Goal: Task Accomplishment & Management: Manage account settings

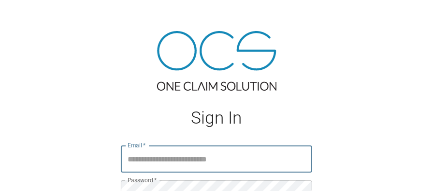
scroll to position [77, 0]
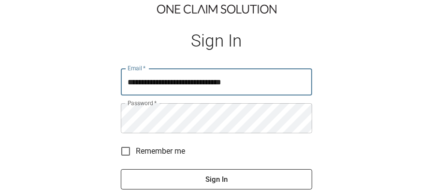
type input "**********"
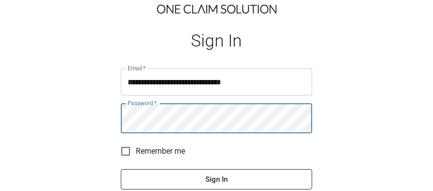
click at [121, 169] on button "Sign In" at bounding box center [217, 179] width 192 height 20
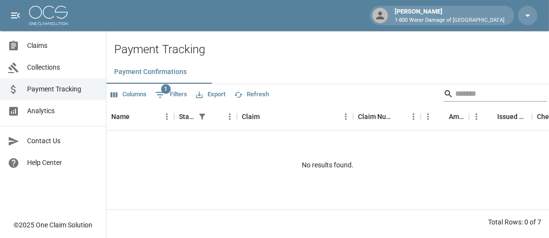
click at [433, 100] on input "Search" at bounding box center [493, 93] width 77 height 15
type input "******"
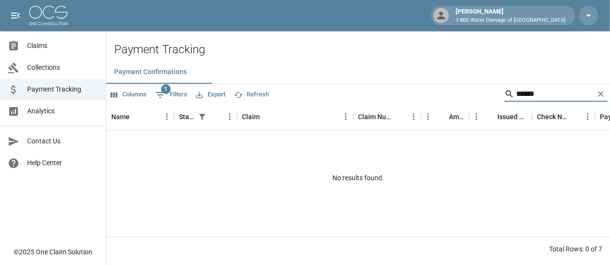
click at [46, 92] on span "Payment Tracking" at bounding box center [62, 89] width 71 height 10
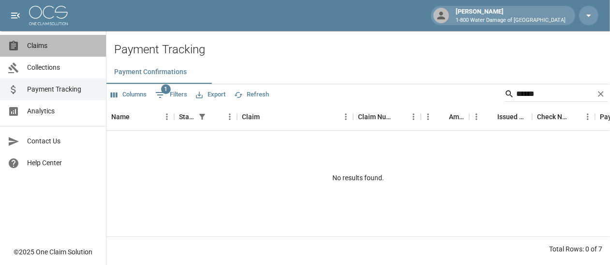
click at [38, 46] on span "Claims" at bounding box center [62, 46] width 71 height 10
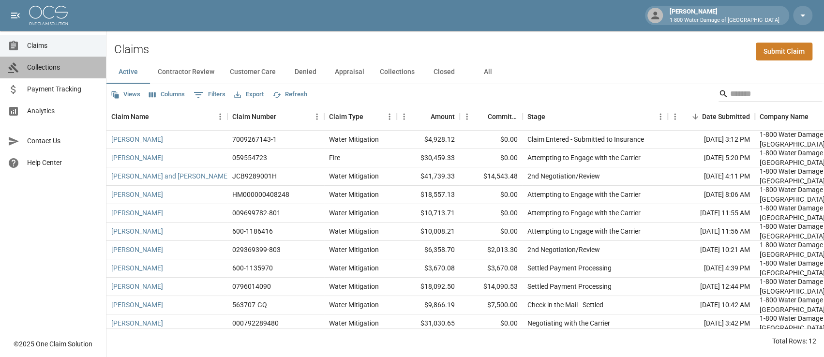
click at [45, 65] on span "Collections" at bounding box center [62, 67] width 71 height 10
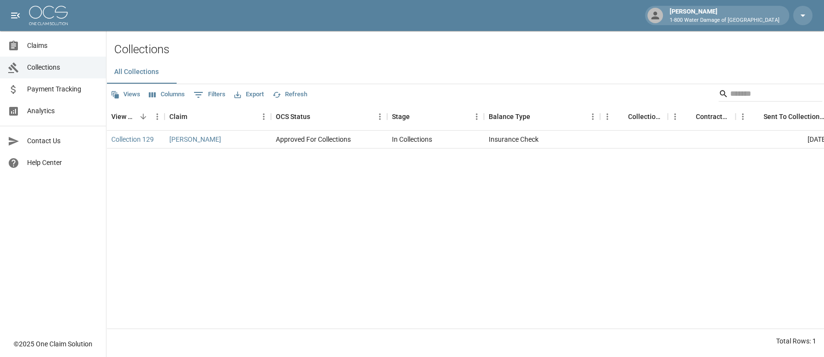
click at [41, 86] on span "Payment Tracking" at bounding box center [62, 89] width 71 height 10
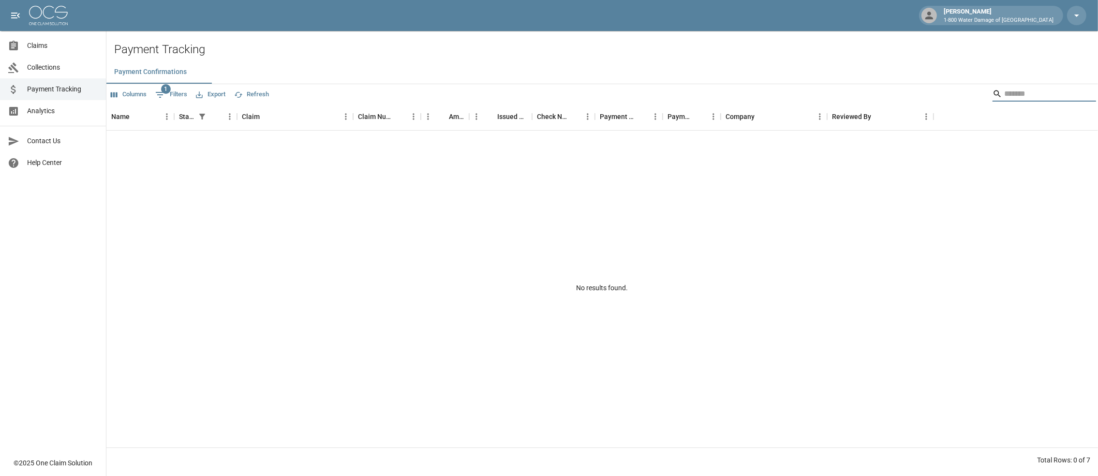
click at [433, 98] on input "Search" at bounding box center [1042, 93] width 77 height 15
type input "*"
click at [31, 45] on span "Claims" at bounding box center [62, 46] width 71 height 10
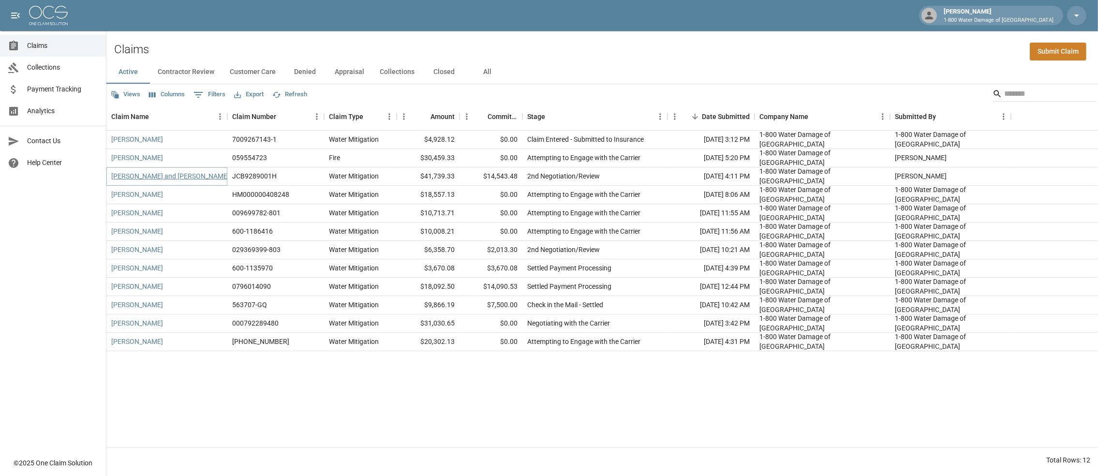
click at [173, 181] on link "[PERSON_NAME] and [PERSON_NAME]" at bounding box center [170, 176] width 118 height 10
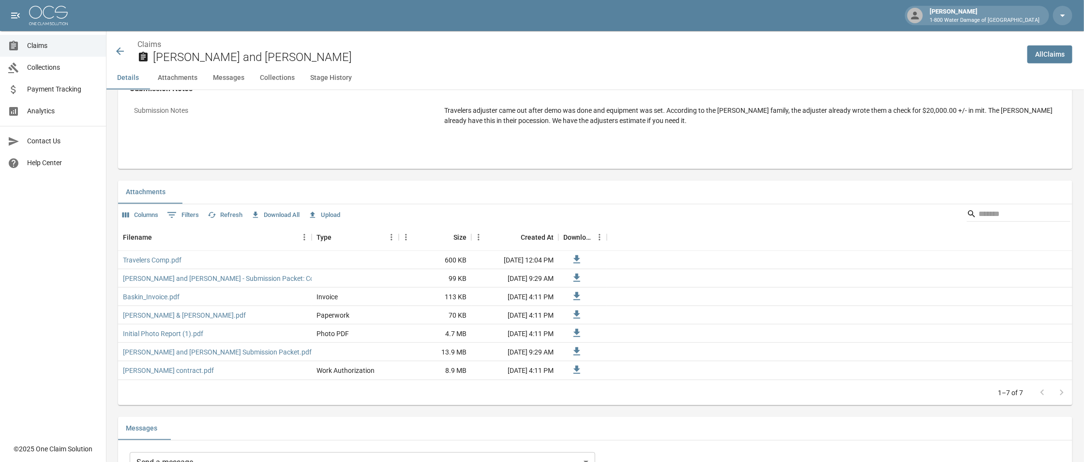
scroll to position [483, 0]
click at [143, 190] on link "Travelers Comp.pdf" at bounding box center [152, 256] width 59 height 10
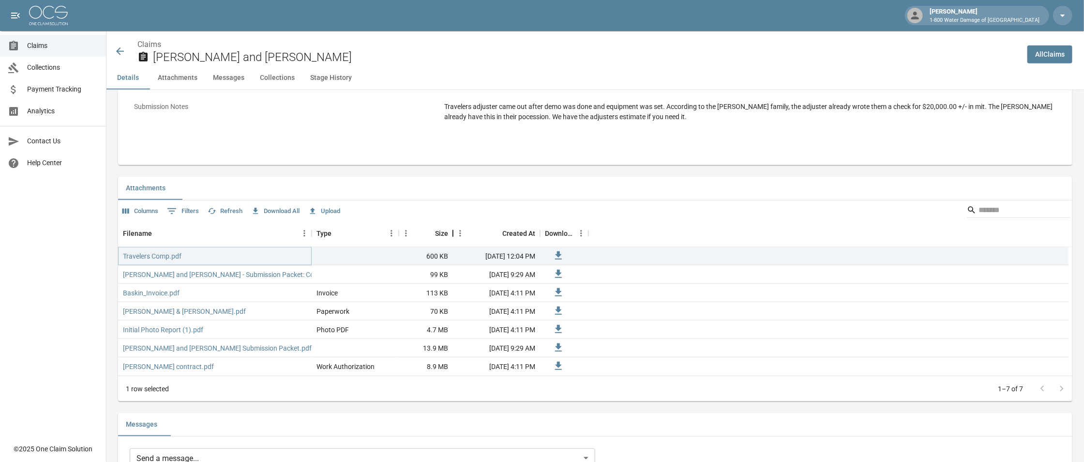
drag, startPoint x: 471, startPoint y: 246, endPoint x: 444, endPoint y: 246, distance: 27.6
click at [433, 190] on div "Size" at bounding box center [453, 233] width 12 height 27
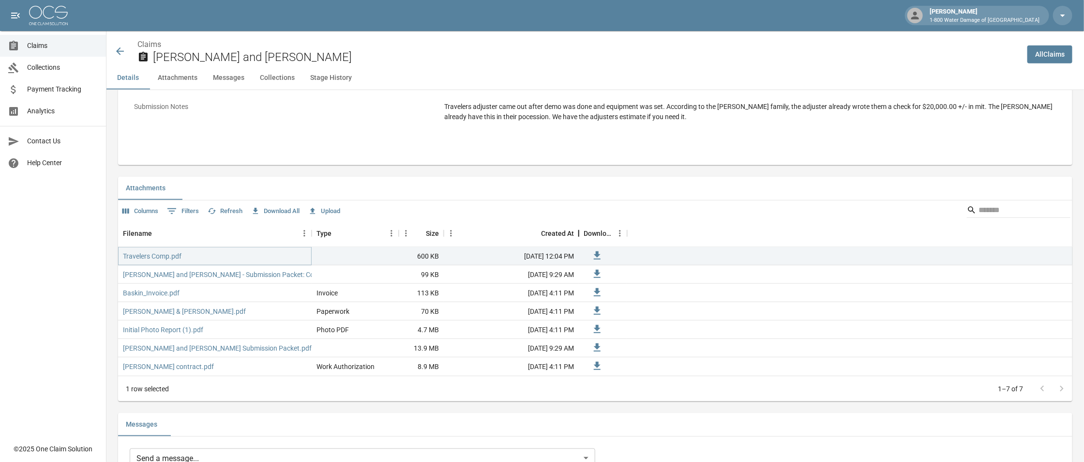
drag, startPoint x: 525, startPoint y: 251, endPoint x: 574, endPoint y: 253, distance: 48.4
click at [433, 190] on div "Created At" at bounding box center [579, 233] width 12 height 27
click at [181, 190] on link "Travelers Comp.pdf" at bounding box center [152, 256] width 59 height 10
click at [124, 55] on icon at bounding box center [120, 51] width 12 height 12
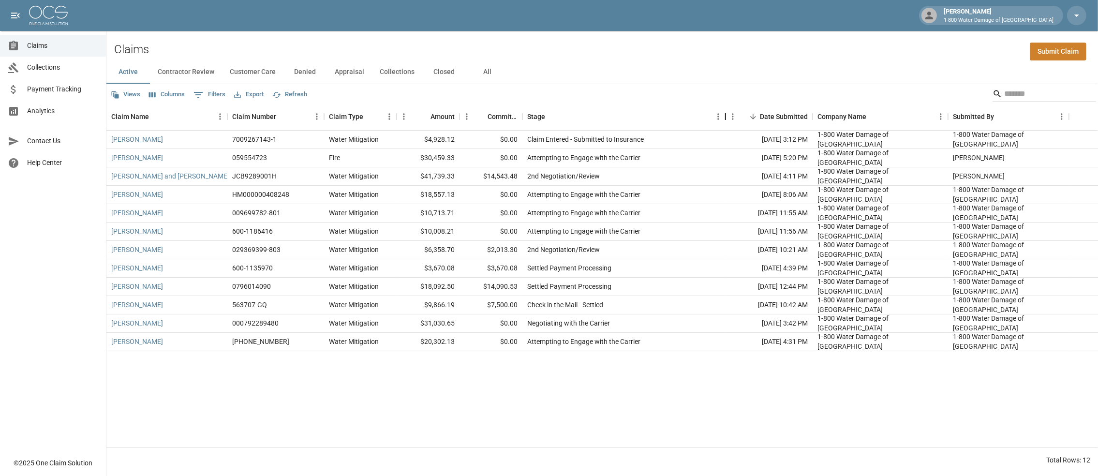
drag, startPoint x: 668, startPoint y: 125, endPoint x: 726, endPoint y: 131, distance: 58.3
click at [433, 130] on div "Stage" at bounding box center [726, 116] width 12 height 27
click at [48, 90] on span "Payment Tracking" at bounding box center [62, 89] width 71 height 10
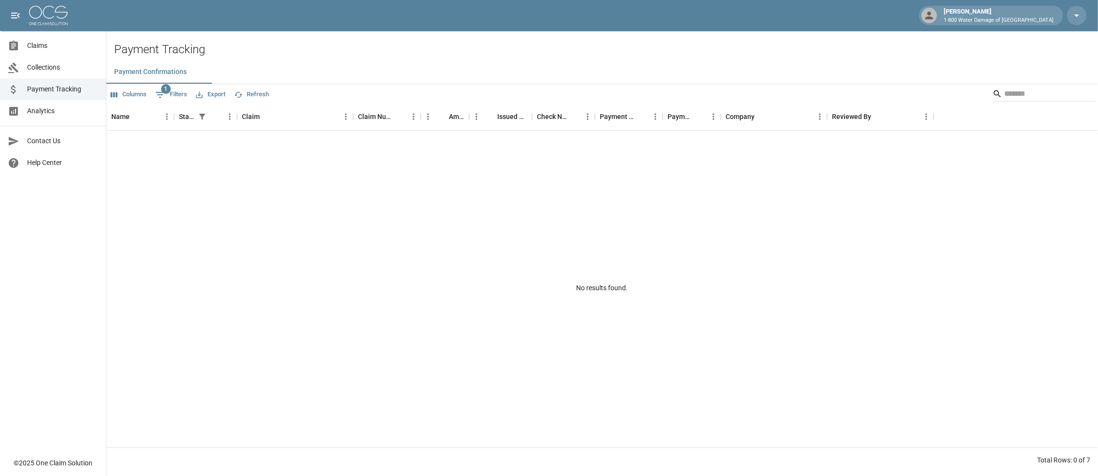
click at [44, 43] on span "Claims" at bounding box center [62, 46] width 71 height 10
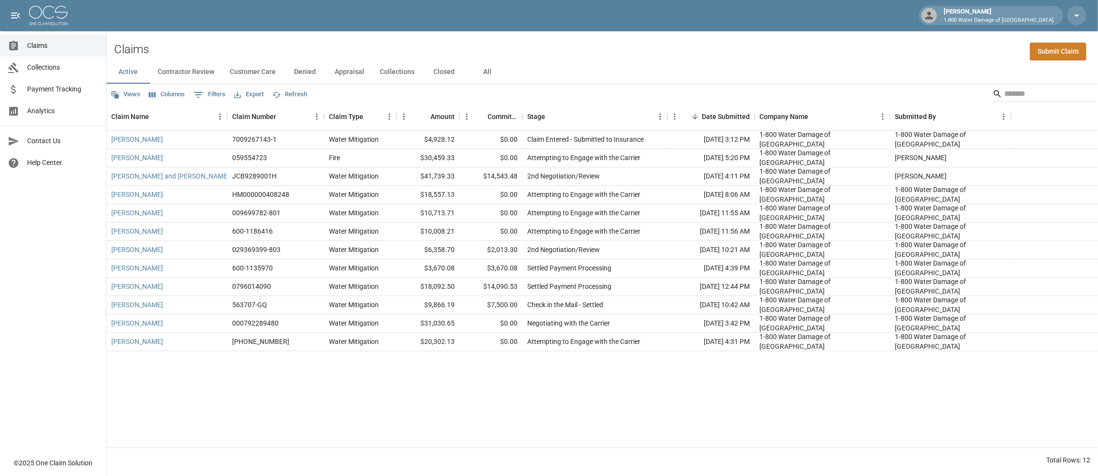
click at [433, 74] on button "Closed" at bounding box center [444, 71] width 44 height 23
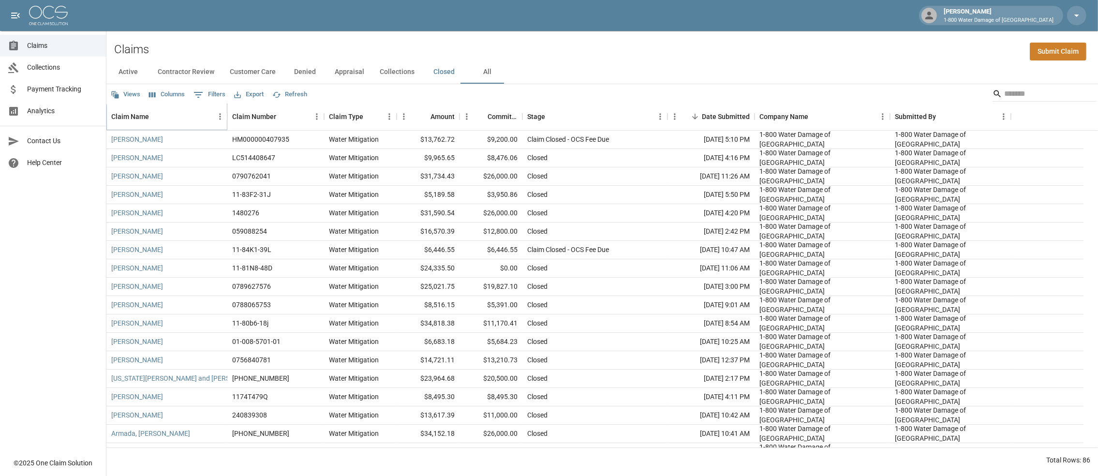
click at [160, 121] on icon "Sort" at bounding box center [155, 116] width 9 height 9
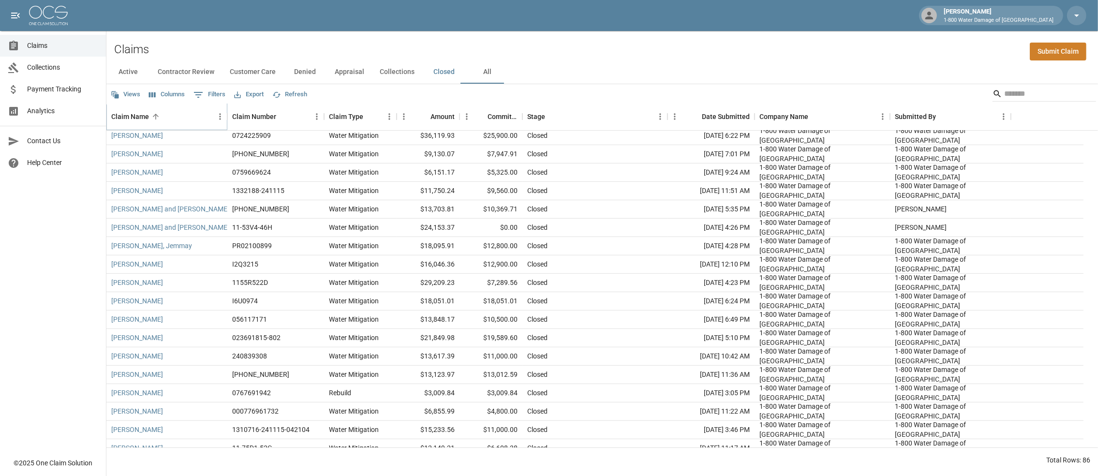
scroll to position [774, 0]
click at [137, 76] on button "Active" at bounding box center [128, 71] width 44 height 23
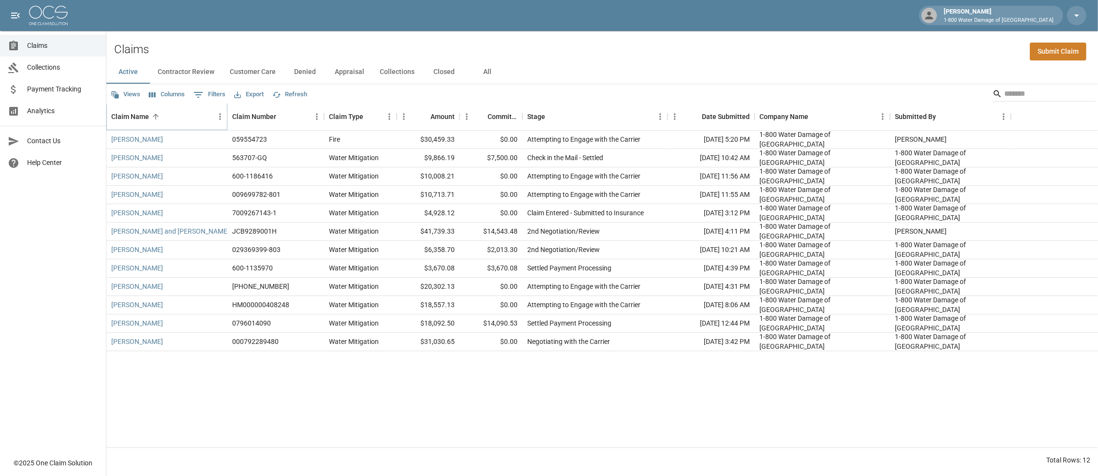
click at [160, 121] on icon "Sort" at bounding box center [155, 116] width 9 height 9
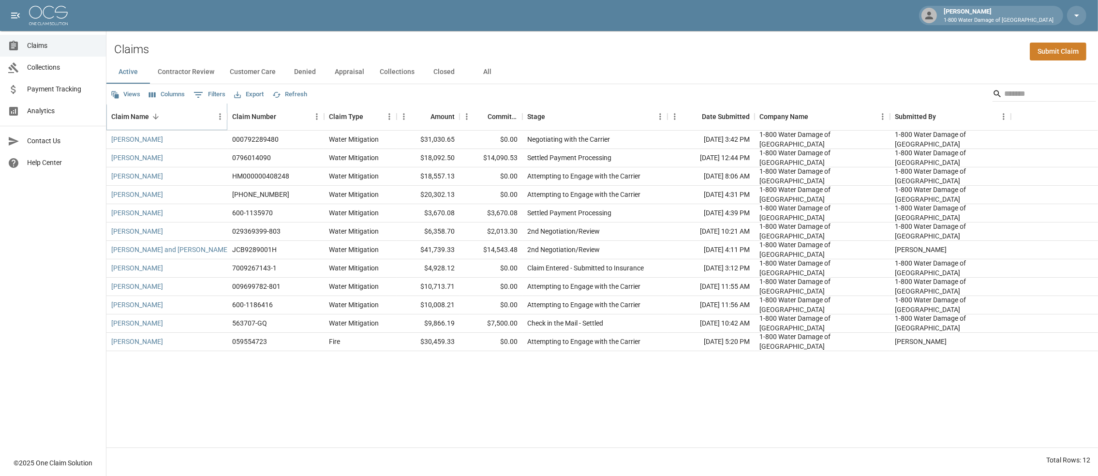
click at [160, 121] on icon "Sort" at bounding box center [155, 116] width 9 height 9
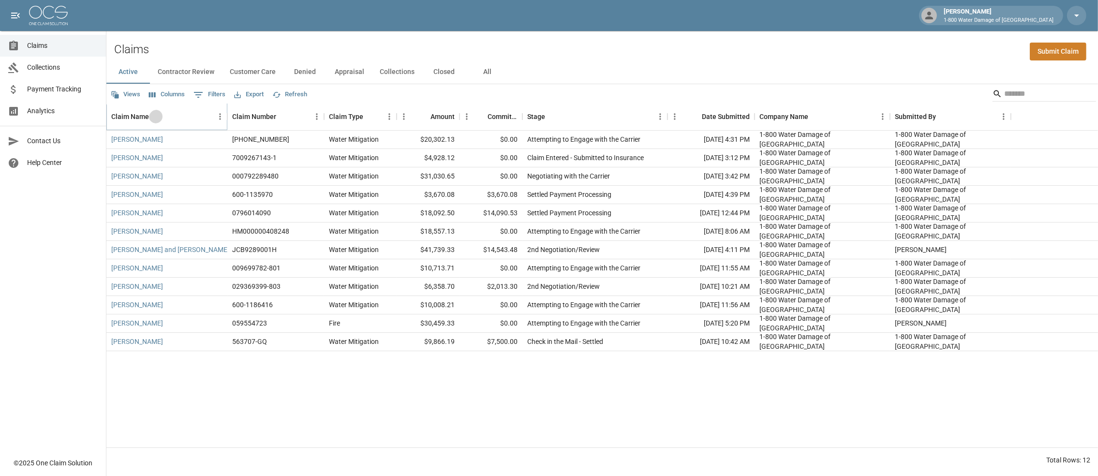
click at [160, 121] on icon "Sort" at bounding box center [155, 116] width 9 height 9
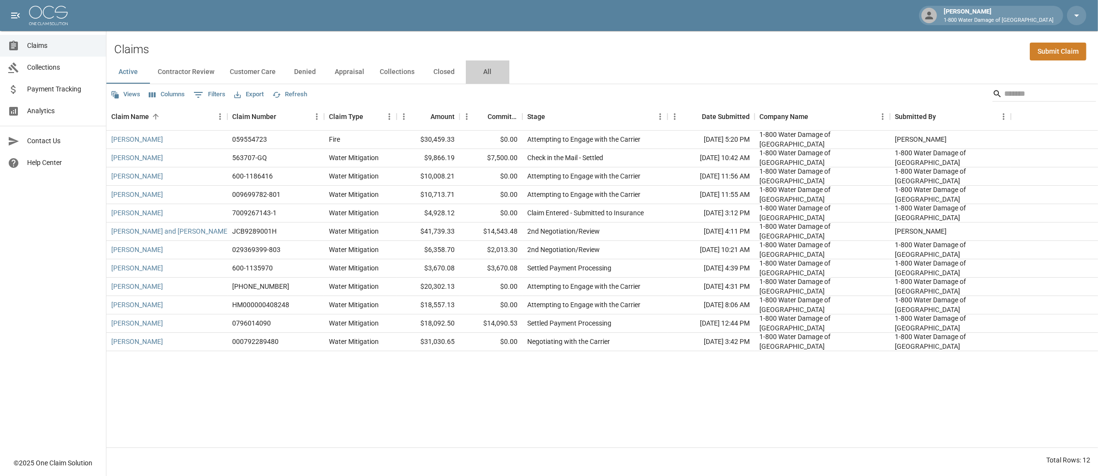
click at [433, 76] on button "All" at bounding box center [488, 71] width 44 height 23
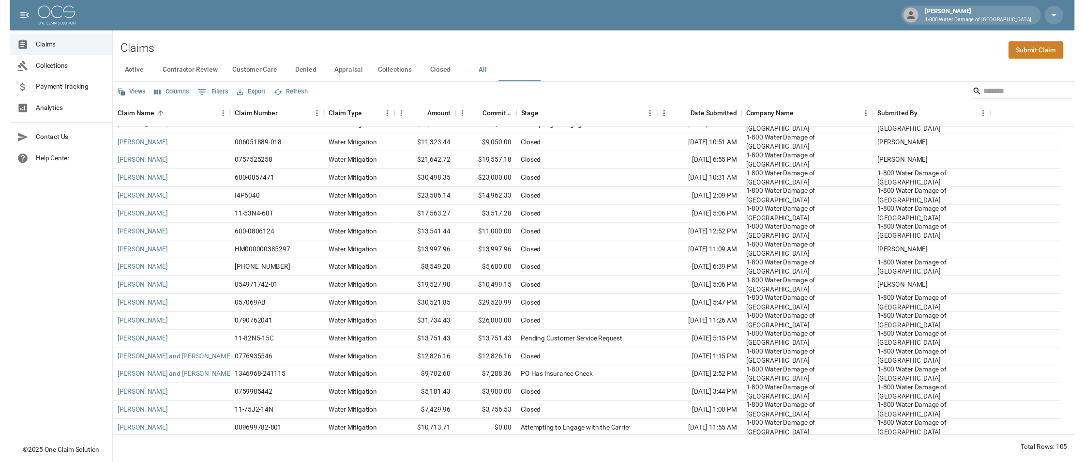
scroll to position [290, 0]
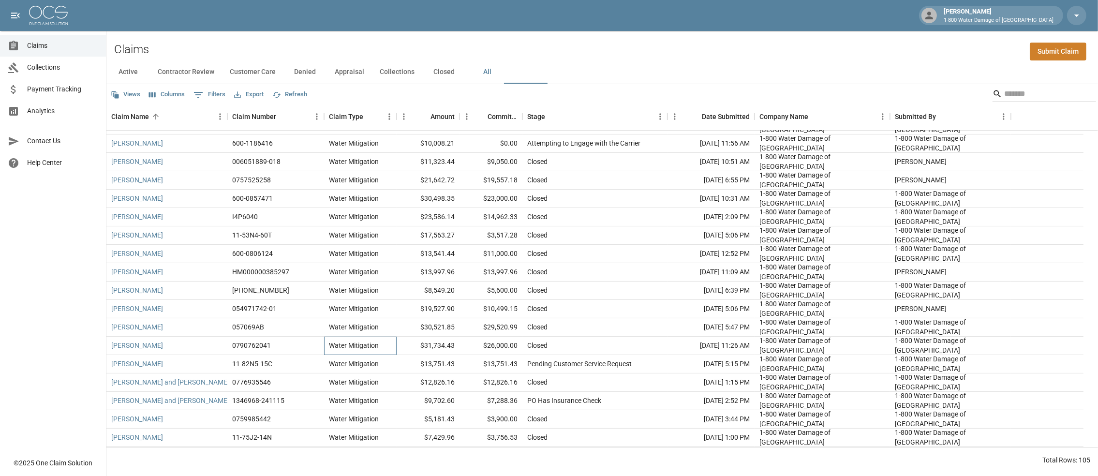
click at [379, 190] on div "Water Mitigation" at bounding box center [354, 346] width 50 height 10
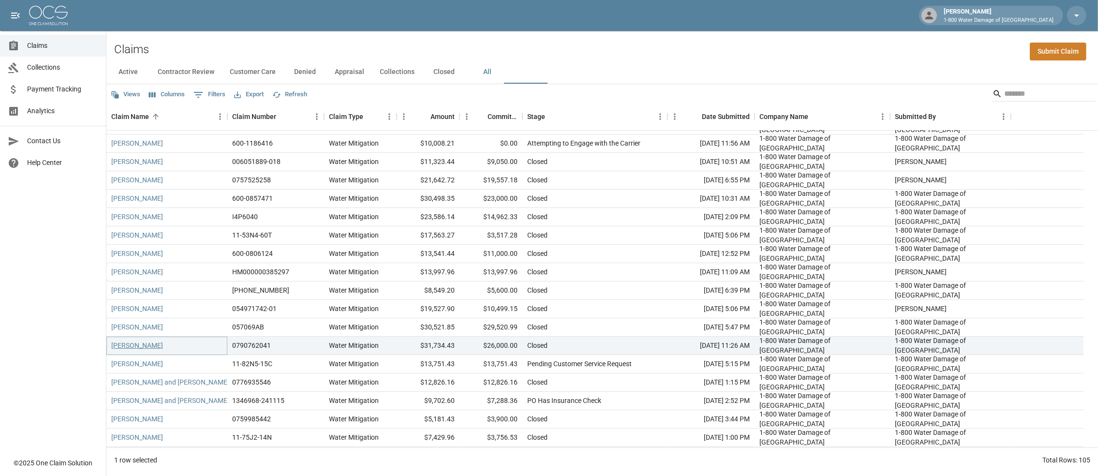
click at [140, 190] on link "[PERSON_NAME]" at bounding box center [137, 346] width 52 height 10
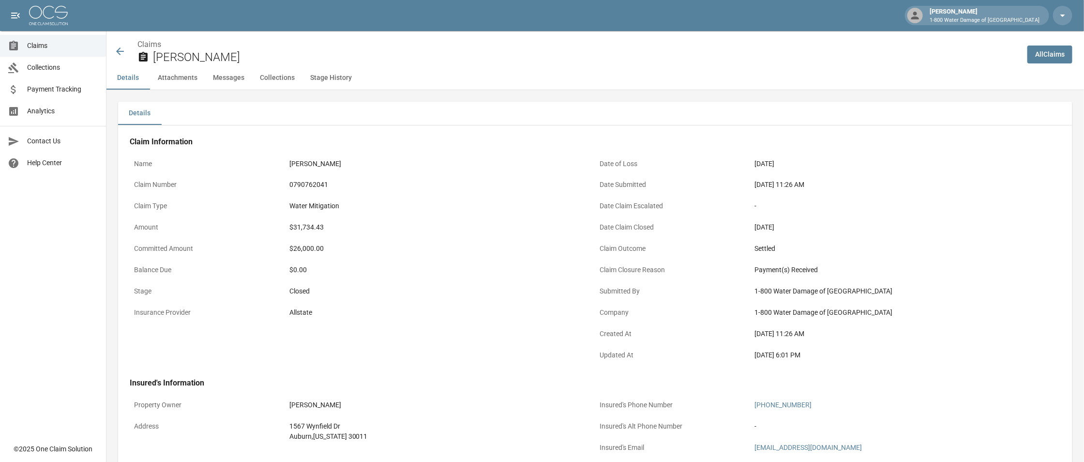
click at [356, 88] on button "Stage History" at bounding box center [330, 77] width 57 height 23
click at [178, 83] on button "Attachments" at bounding box center [177, 77] width 55 height 23
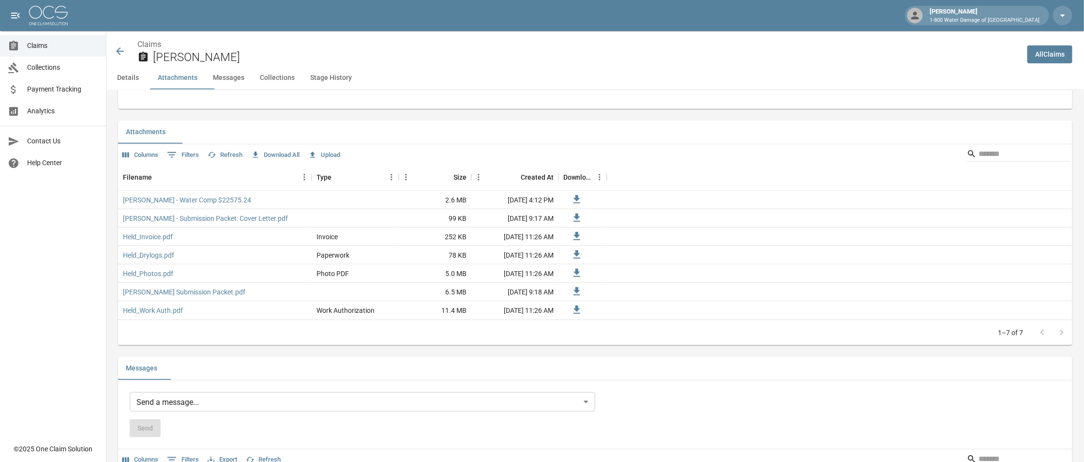
scroll to position [549, 0]
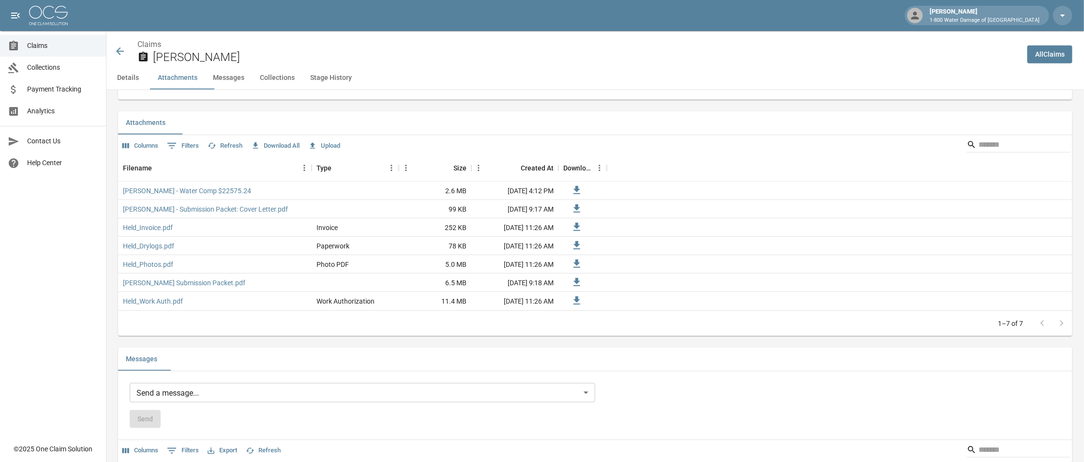
click at [235, 88] on button "Messages" at bounding box center [228, 77] width 47 height 23
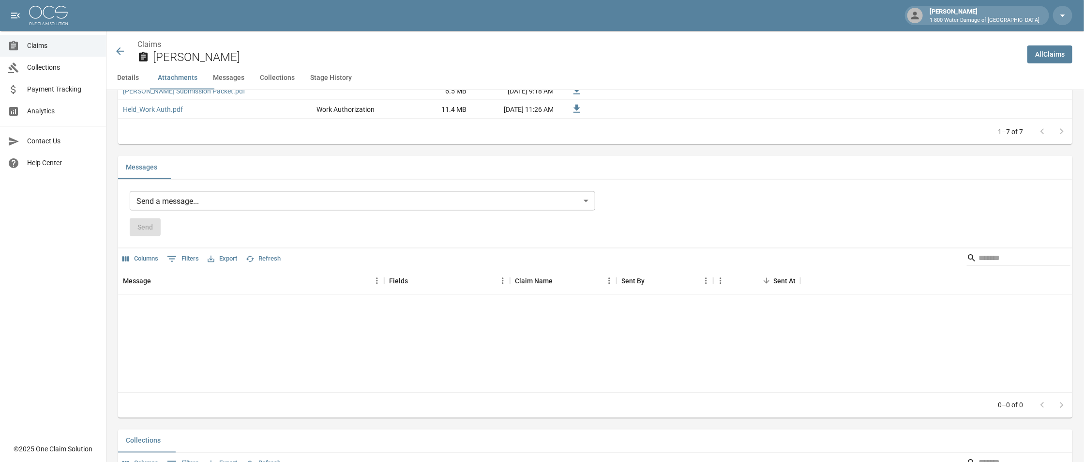
scroll to position [791, 0]
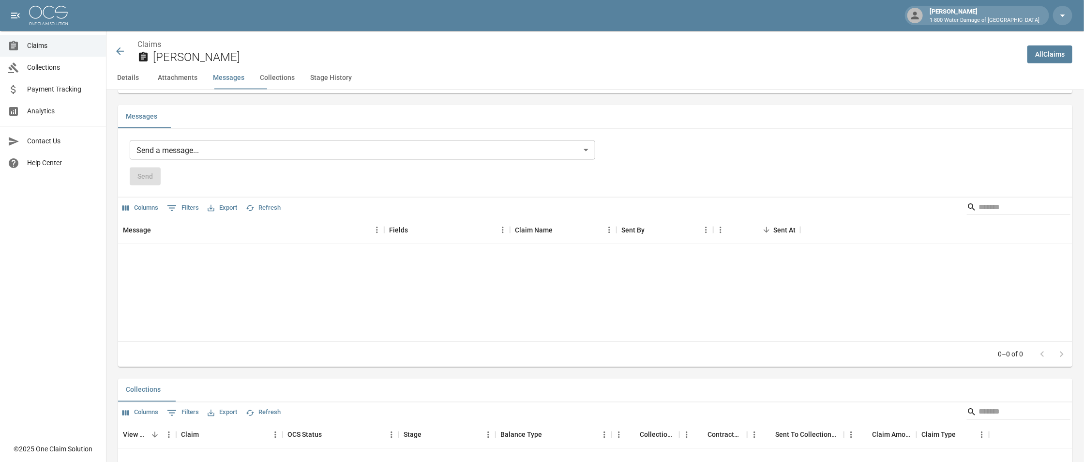
click at [295, 89] on button "Collections" at bounding box center [277, 77] width 50 height 23
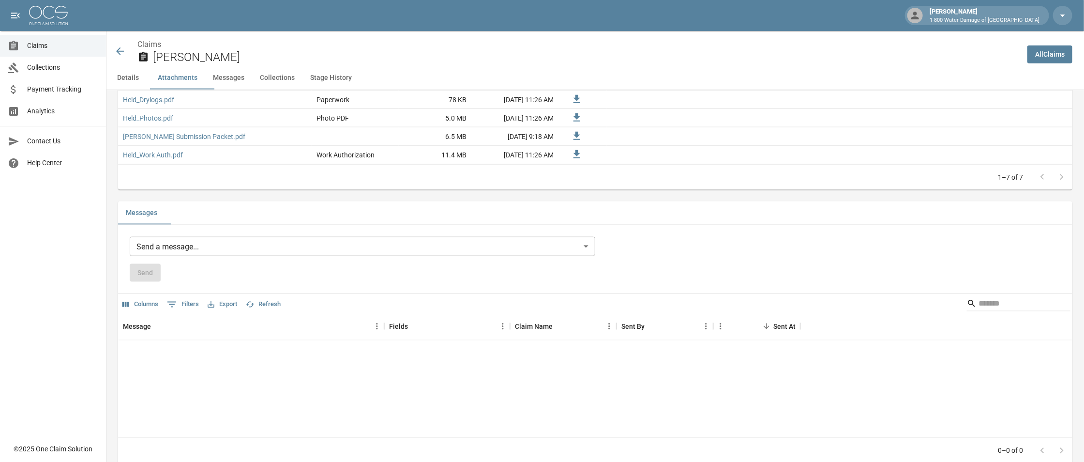
scroll to position [684, 0]
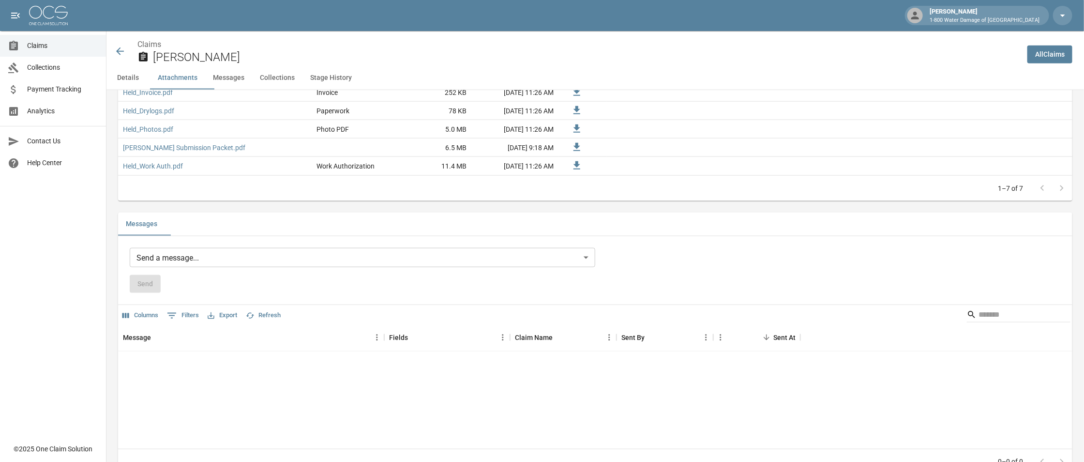
click at [118, 54] on icon at bounding box center [120, 51] width 8 height 8
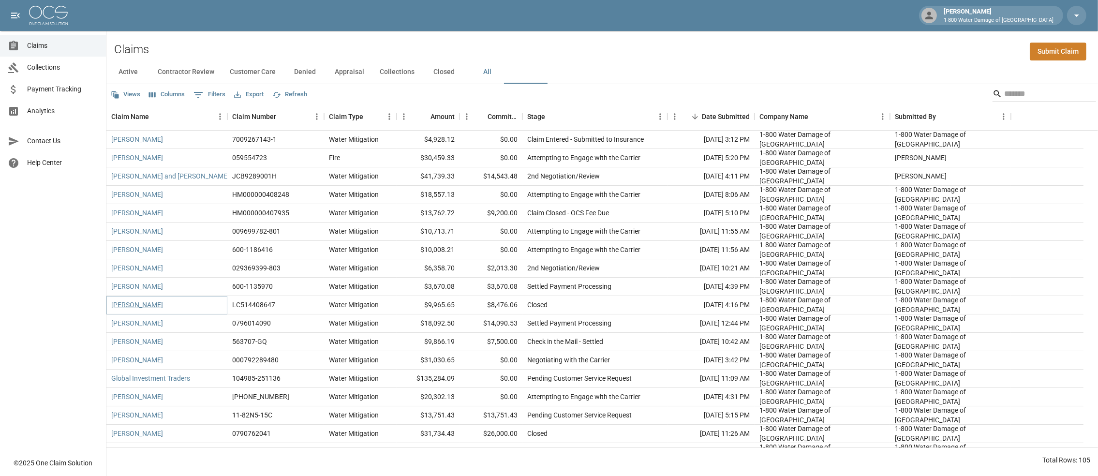
click at [143, 190] on link "[PERSON_NAME]" at bounding box center [137, 305] width 52 height 10
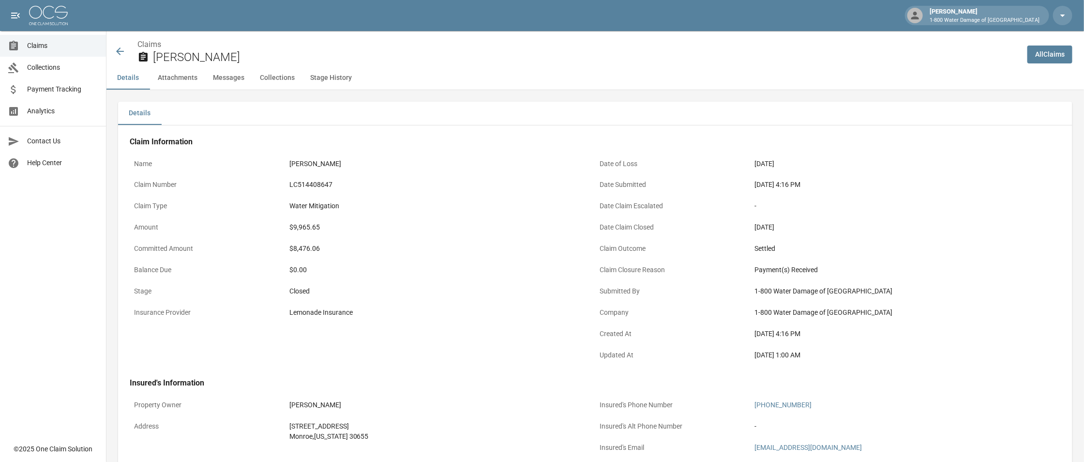
click at [359, 88] on button "Stage History" at bounding box center [330, 77] width 57 height 23
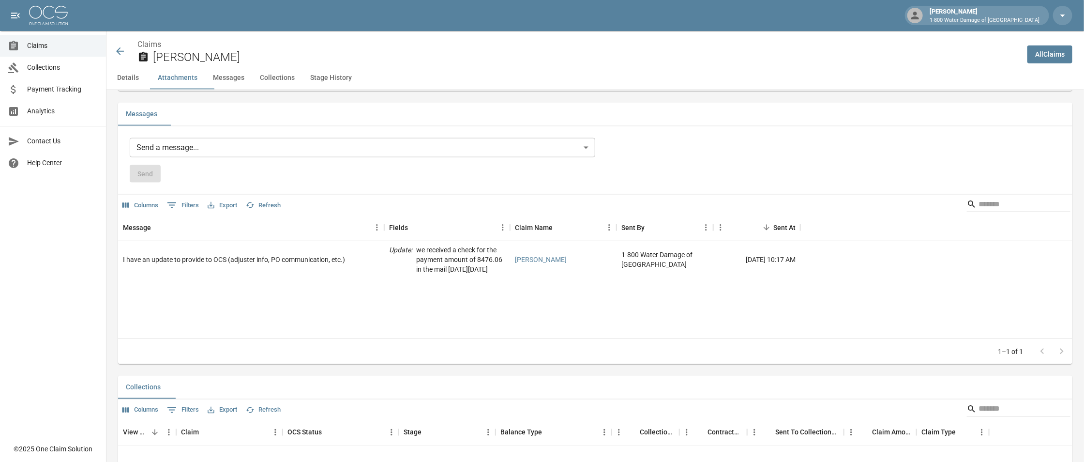
scroll to position [595, 0]
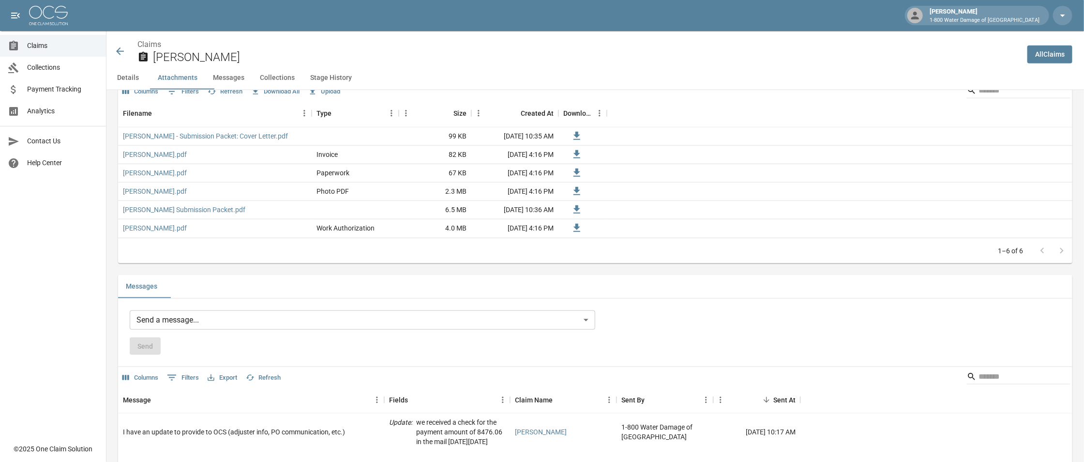
click at [131, 87] on button "Details" at bounding box center [128, 77] width 44 height 23
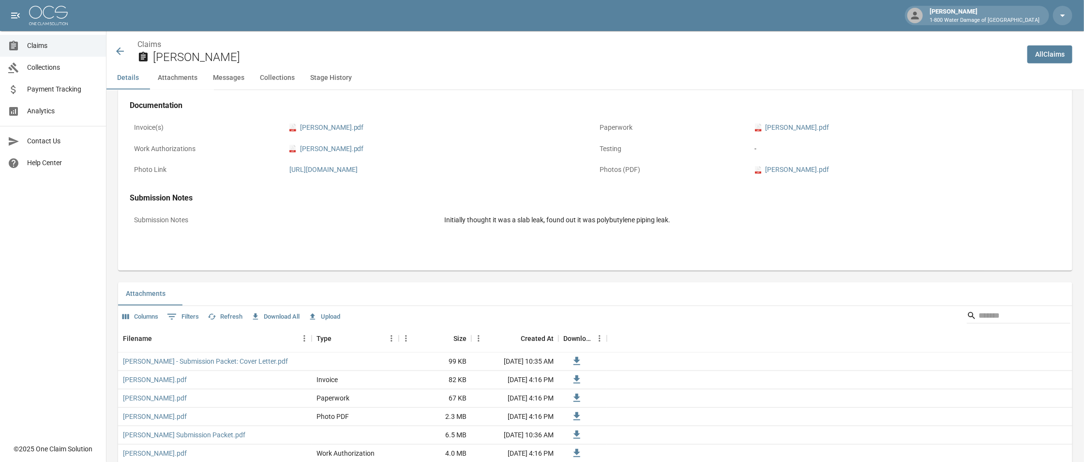
scroll to position [96, 0]
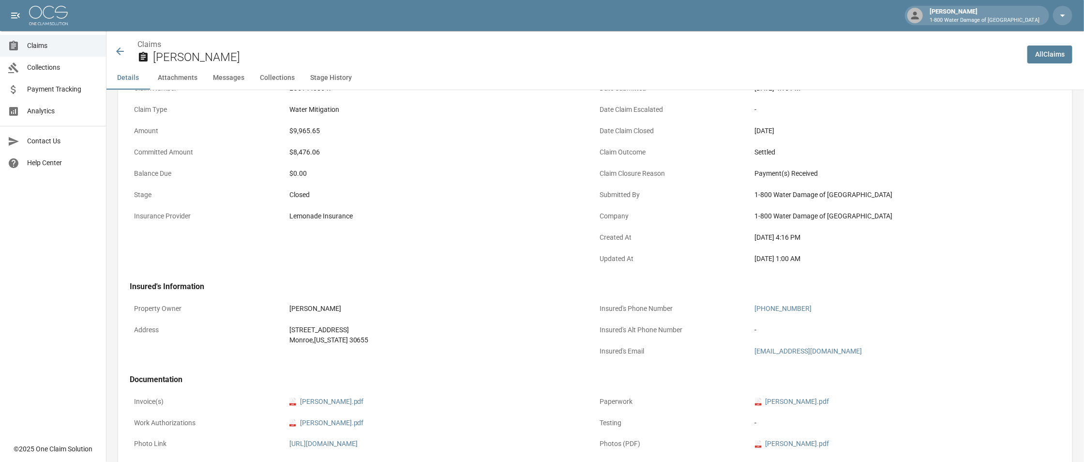
click at [117, 54] on icon at bounding box center [120, 51] width 8 height 8
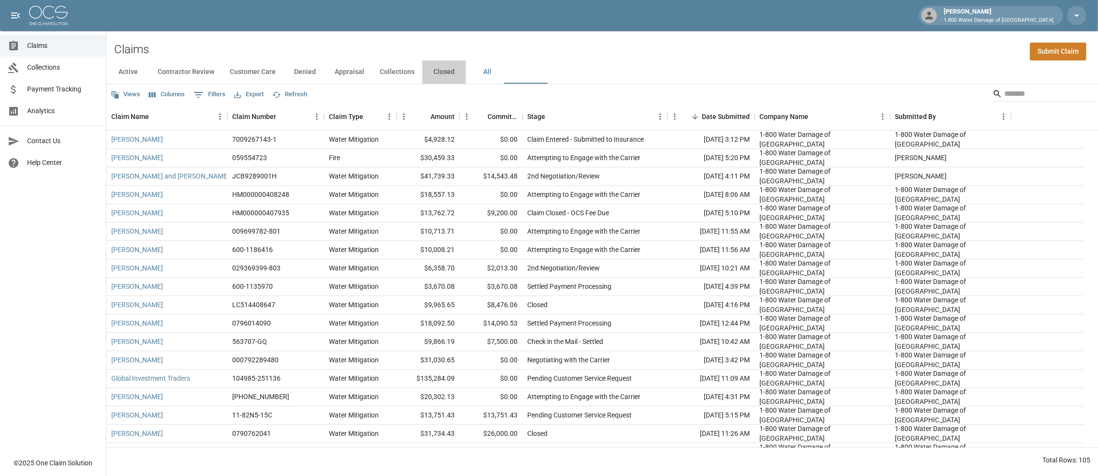
click at [433, 78] on button "Closed" at bounding box center [444, 71] width 44 height 23
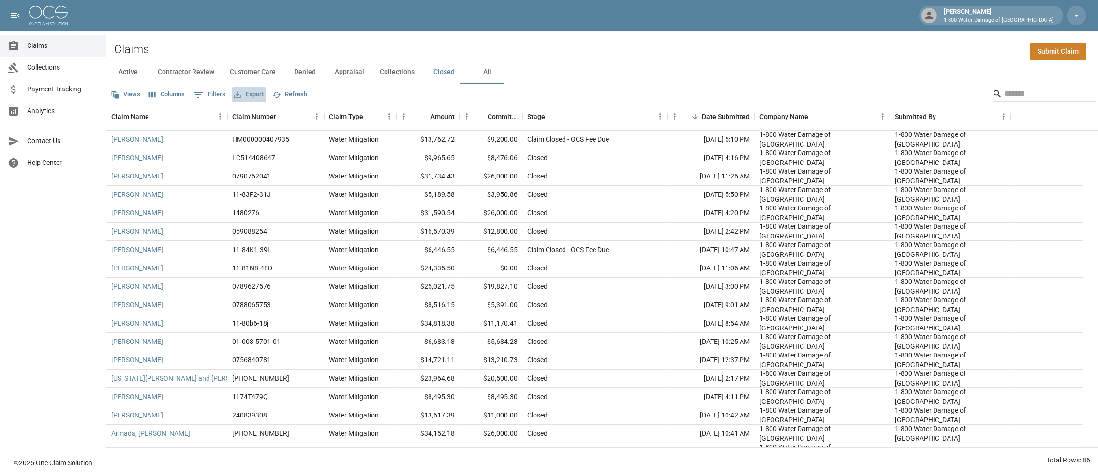
click at [266, 97] on button "Export" at bounding box center [249, 94] width 34 height 15
click at [275, 164] on li "Print" at bounding box center [289, 155] width 80 height 17
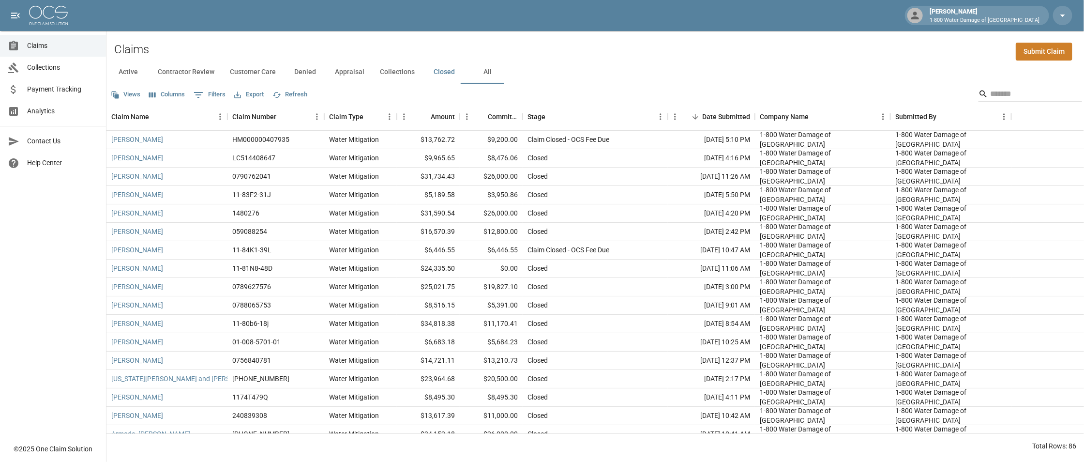
click at [433, 11] on icon "button" at bounding box center [1063, 16] width 12 height 12
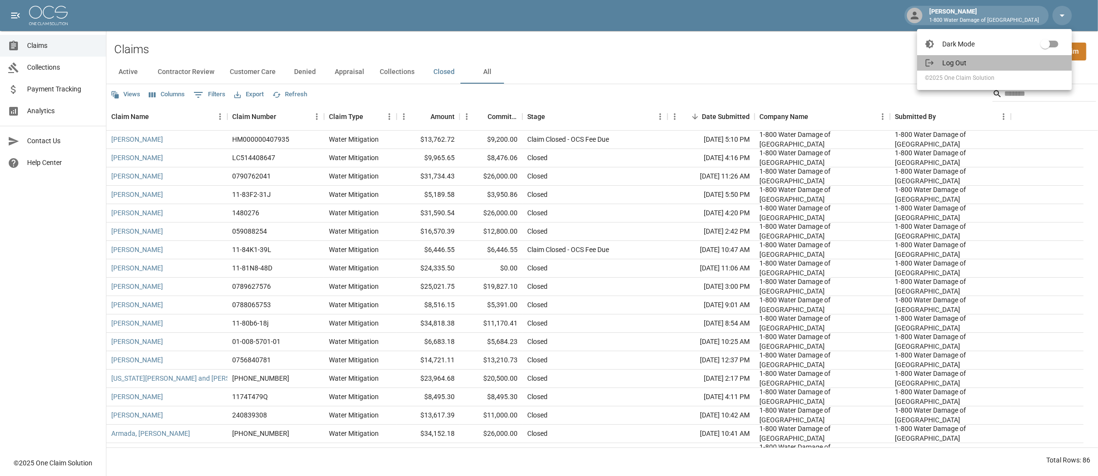
click at [433, 63] on span "Log Out" at bounding box center [1003, 63] width 122 height 10
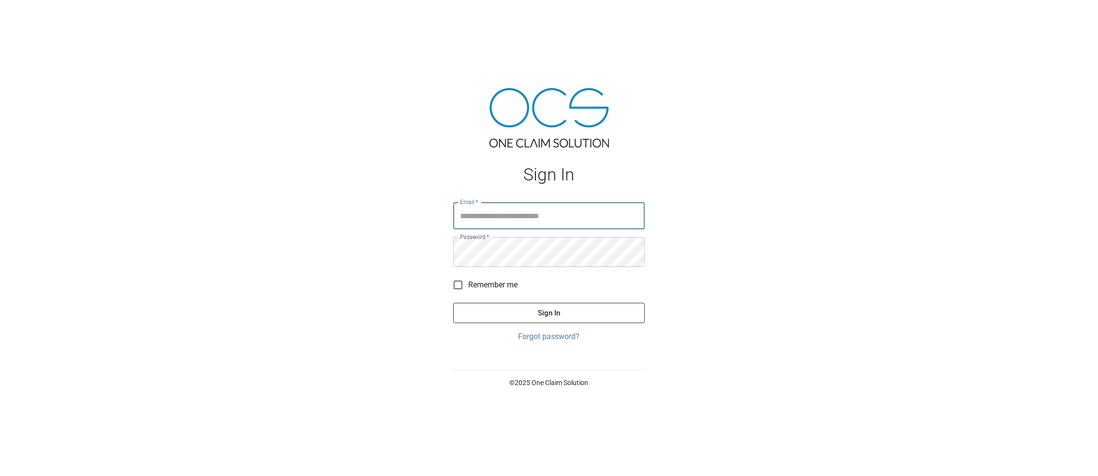
type input "**********"
click at [575, 321] on button "Sign In" at bounding box center [549, 313] width 192 height 20
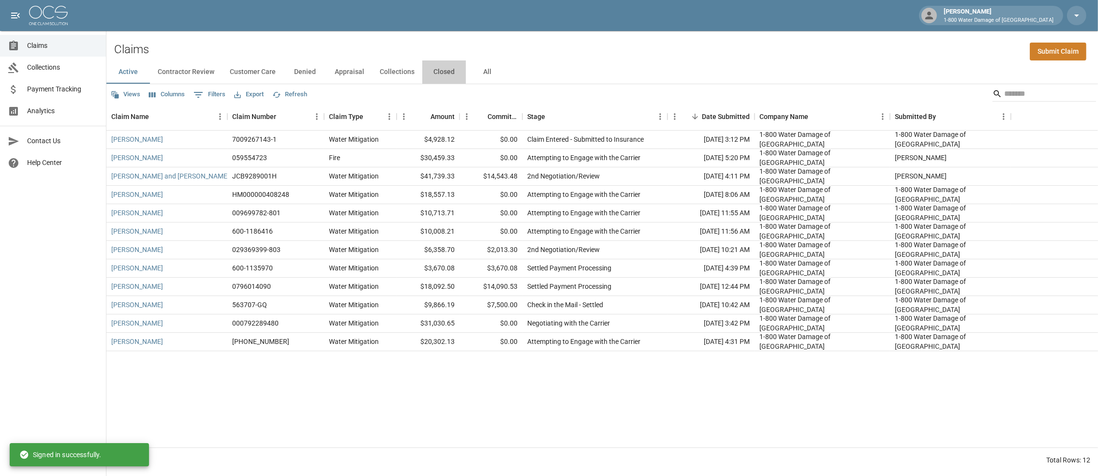
click at [466, 78] on button "Closed" at bounding box center [444, 71] width 44 height 23
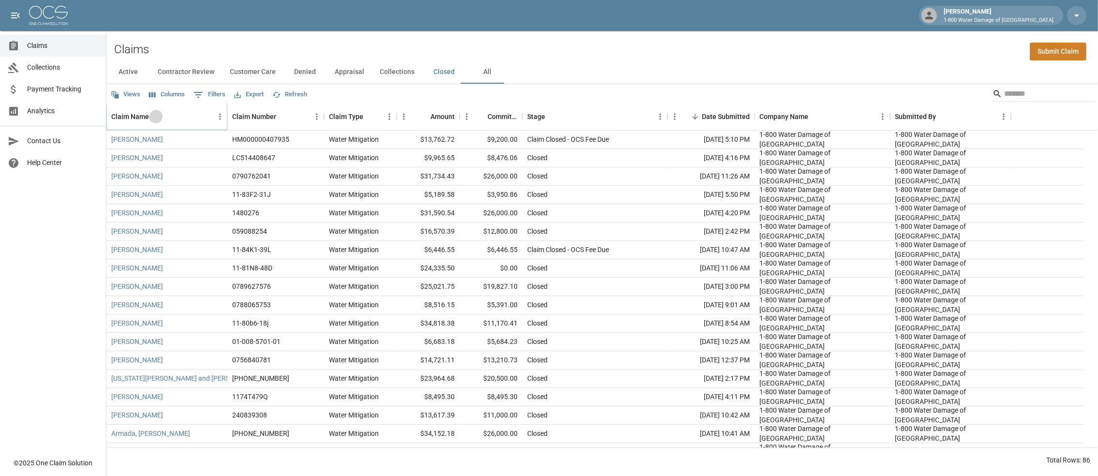
click at [160, 121] on icon "Sort" at bounding box center [155, 116] width 9 height 9
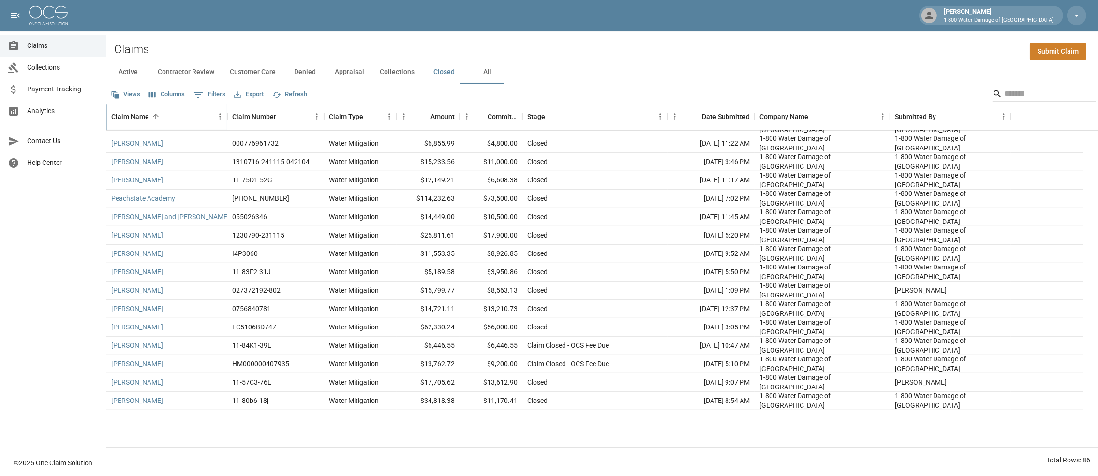
scroll to position [1064, 0]
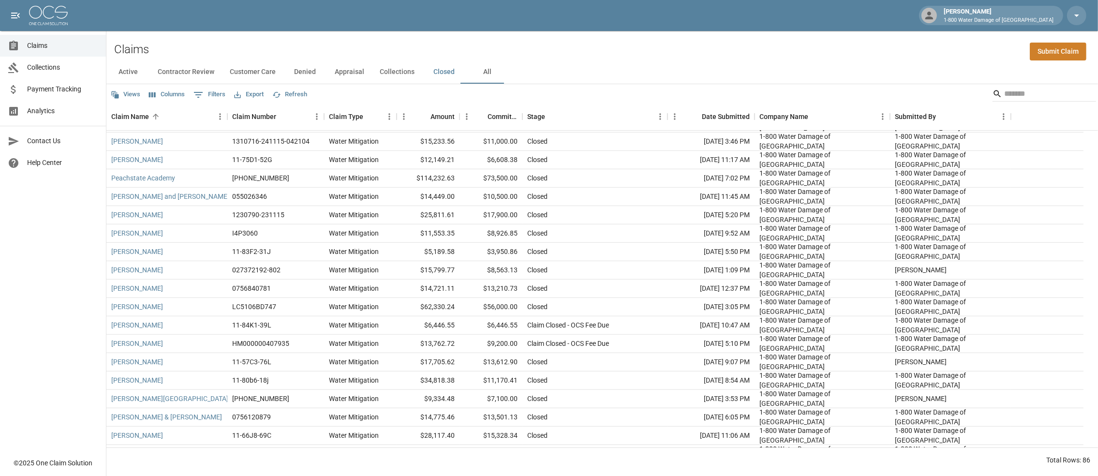
click at [1046, 81] on div "Active Contractor Review Customer Care Denied Appraisal Collections Closed All" at bounding box center [602, 71] width 992 height 23
click at [224, 101] on button "0 Filters" at bounding box center [209, 94] width 37 height 15
select select "****"
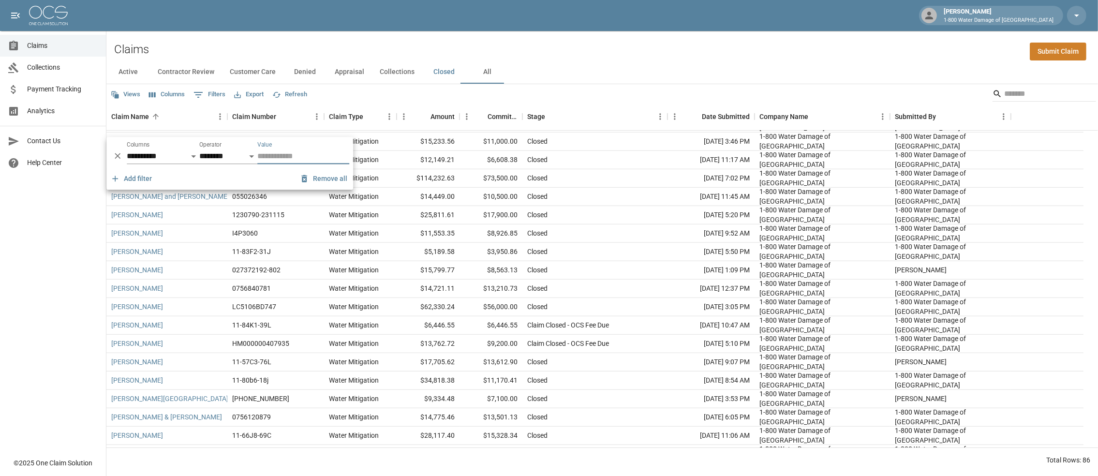
click at [589, 66] on div "Active Contractor Review Customer Care Denied Appraisal Collections Closed All" at bounding box center [602, 71] width 992 height 23
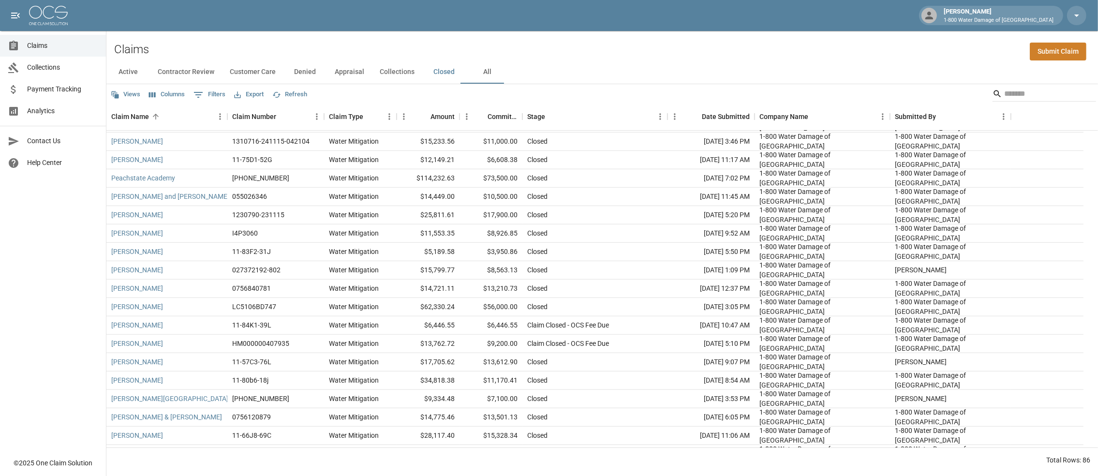
click at [266, 101] on button "Export" at bounding box center [249, 94] width 34 height 15
click at [297, 123] on li "Download as CSV" at bounding box center [289, 120] width 80 height 17
click at [572, 49] on div "Claims Submit Claim" at bounding box center [602, 46] width 992 height 30
click at [266, 101] on button "Export" at bounding box center [249, 94] width 34 height 15
click at [293, 141] on li "Download as Excel" at bounding box center [289, 138] width 80 height 17
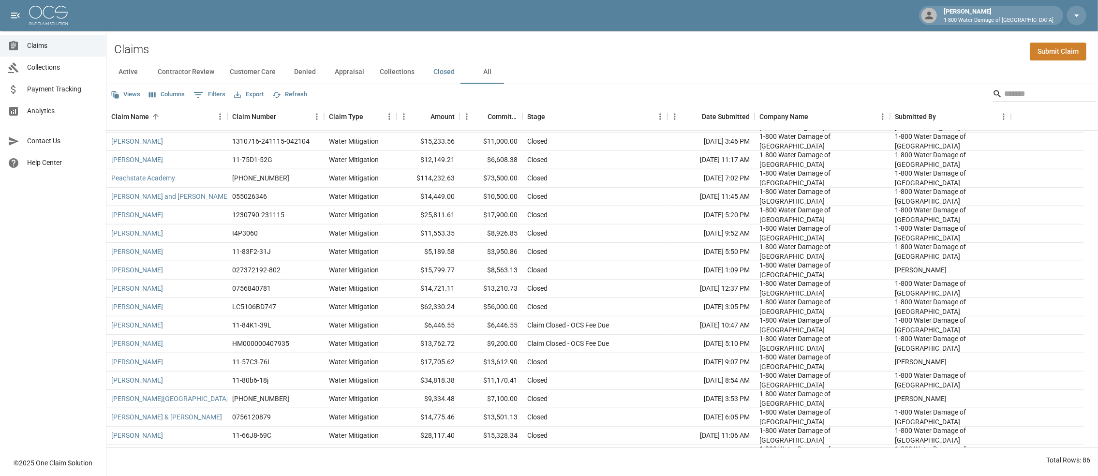
click at [594, 65] on div "Active Contractor Review Customer Care Denied Appraisal Collections Closed All" at bounding box center [602, 71] width 992 height 23
